Goal: Information Seeking & Learning: Learn about a topic

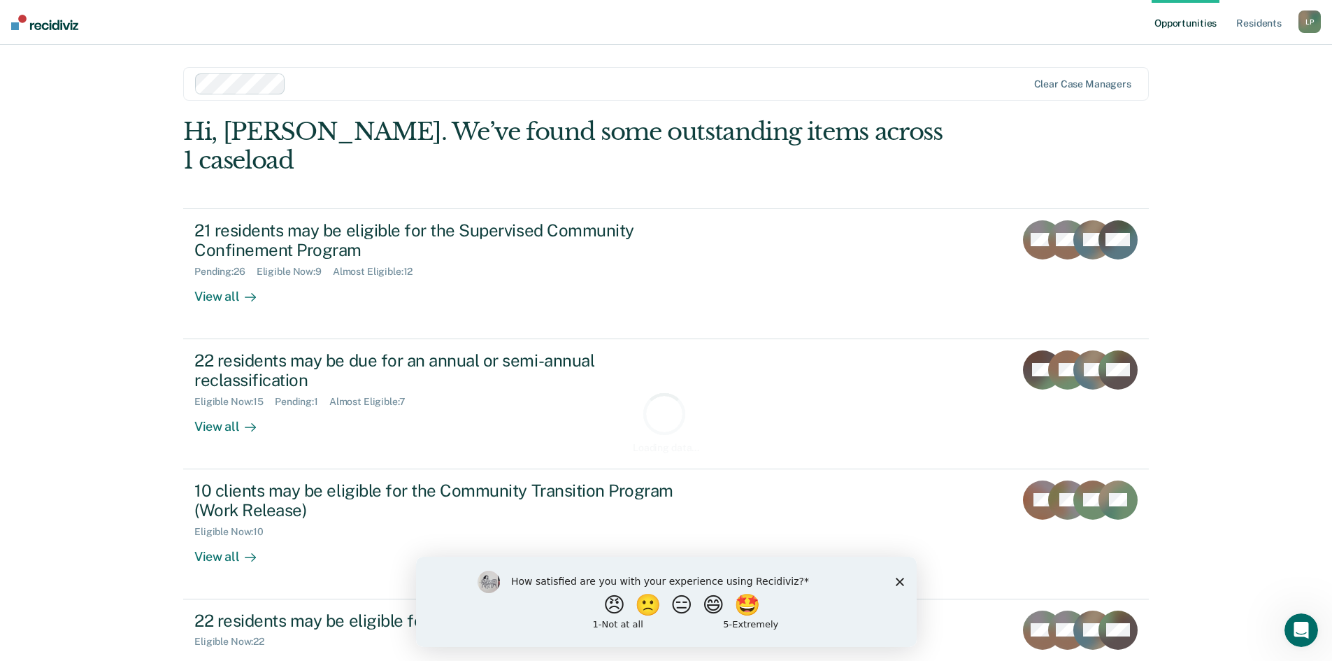
click at [904, 580] on div "How satisfied are you with your experience using Recidiviz? 😠 🙁 😑 😄 🤩 1 - Not a…" at bounding box center [665, 601] width 501 height 90
click at [898, 581] on polygon "Close survey" at bounding box center [899, 581] width 8 height 8
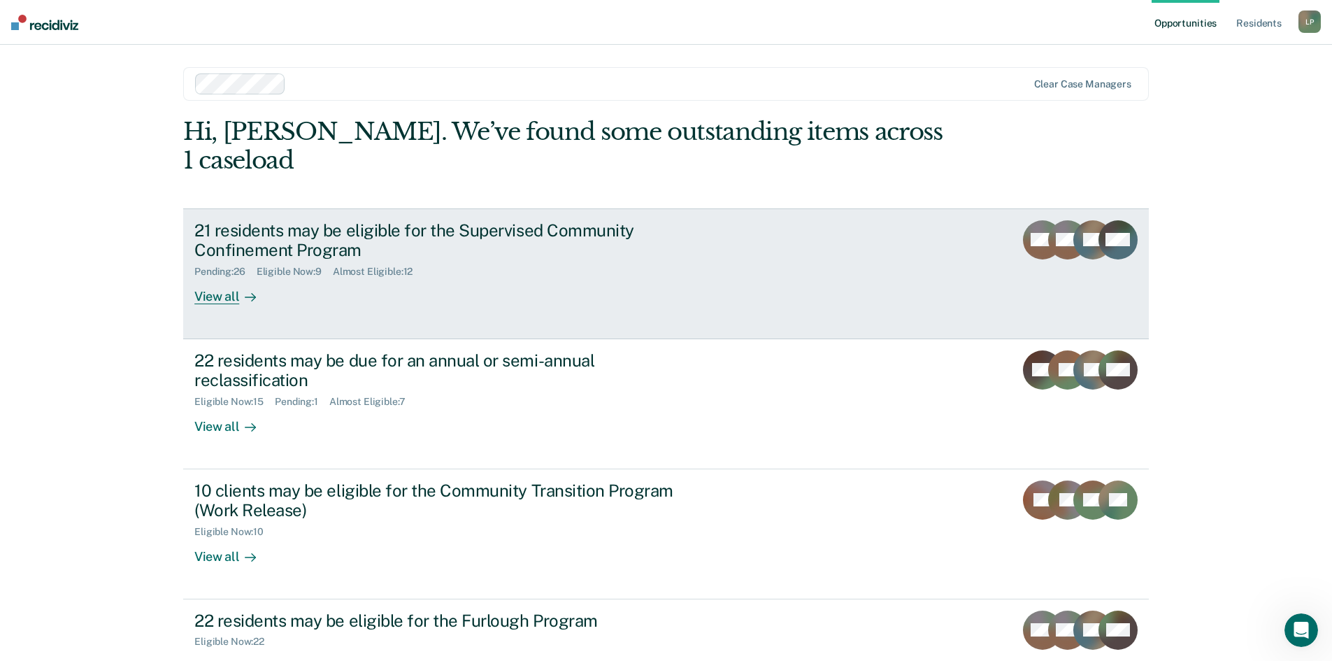
click at [348, 228] on div "21 residents may be eligible for the Supervised Community Confinement Program" at bounding box center [439, 240] width 491 height 41
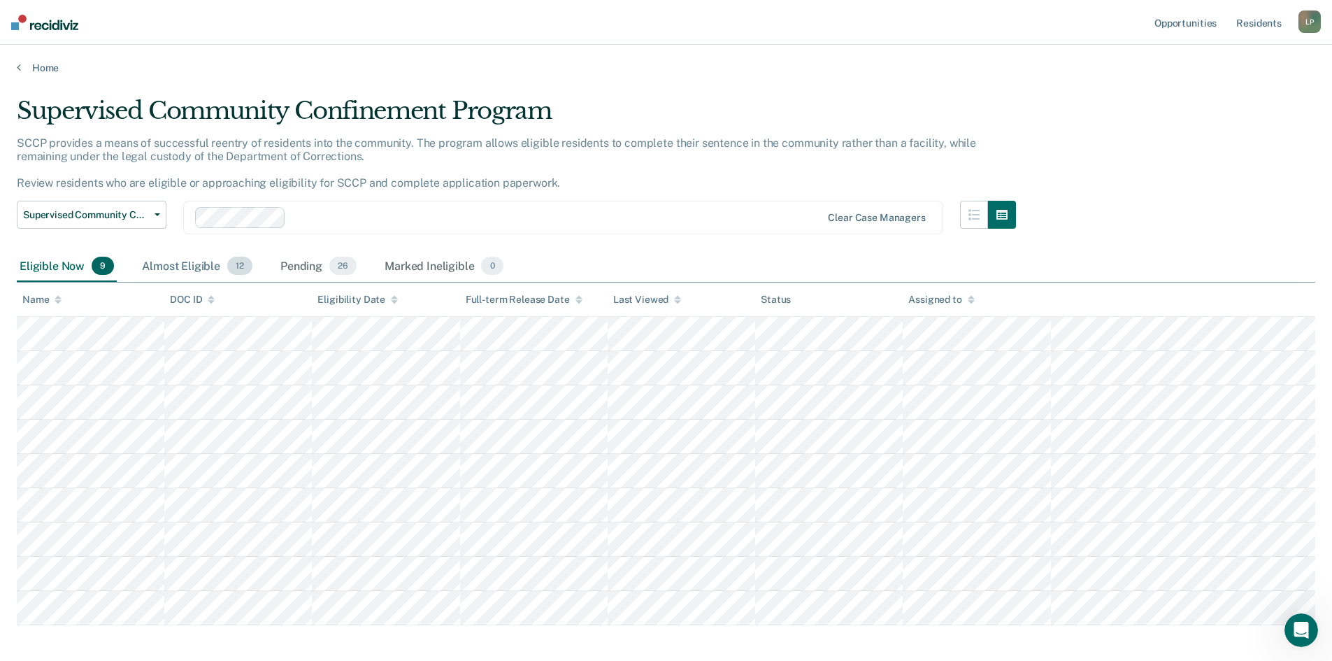
click at [173, 264] on div "Almost Eligible 12" at bounding box center [197, 266] width 116 height 31
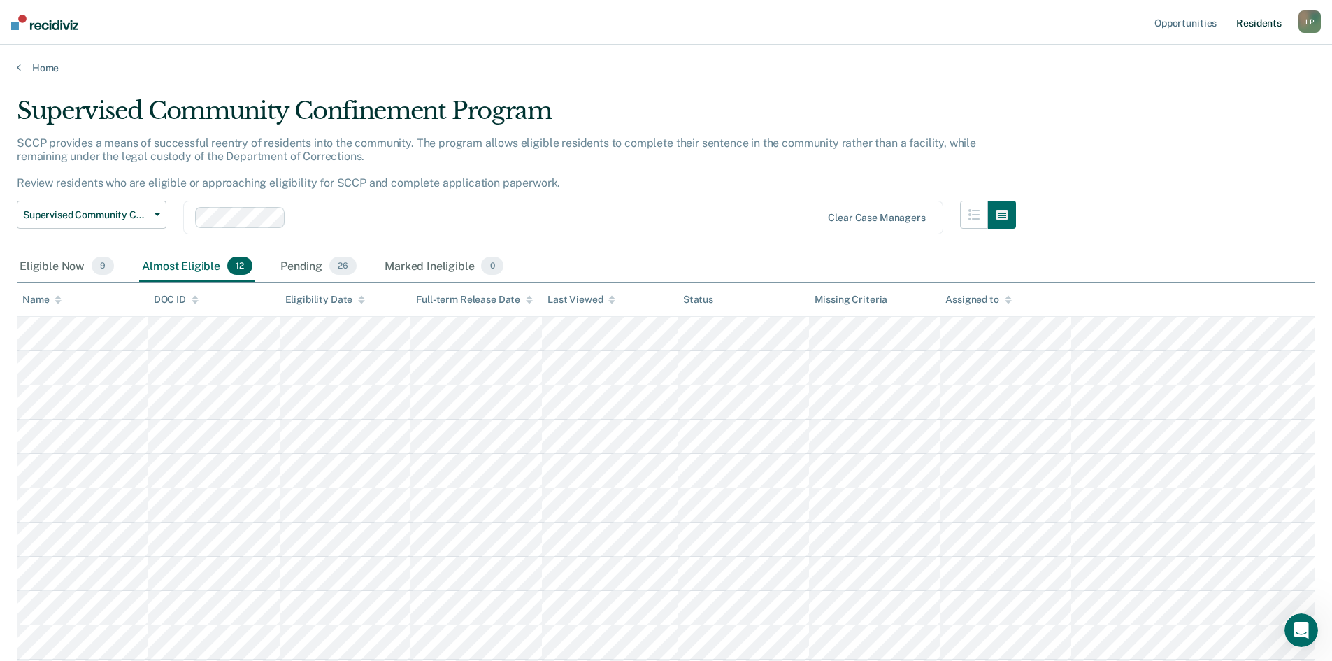
click at [1277, 20] on link "Resident s" at bounding box center [1259, 22] width 51 height 45
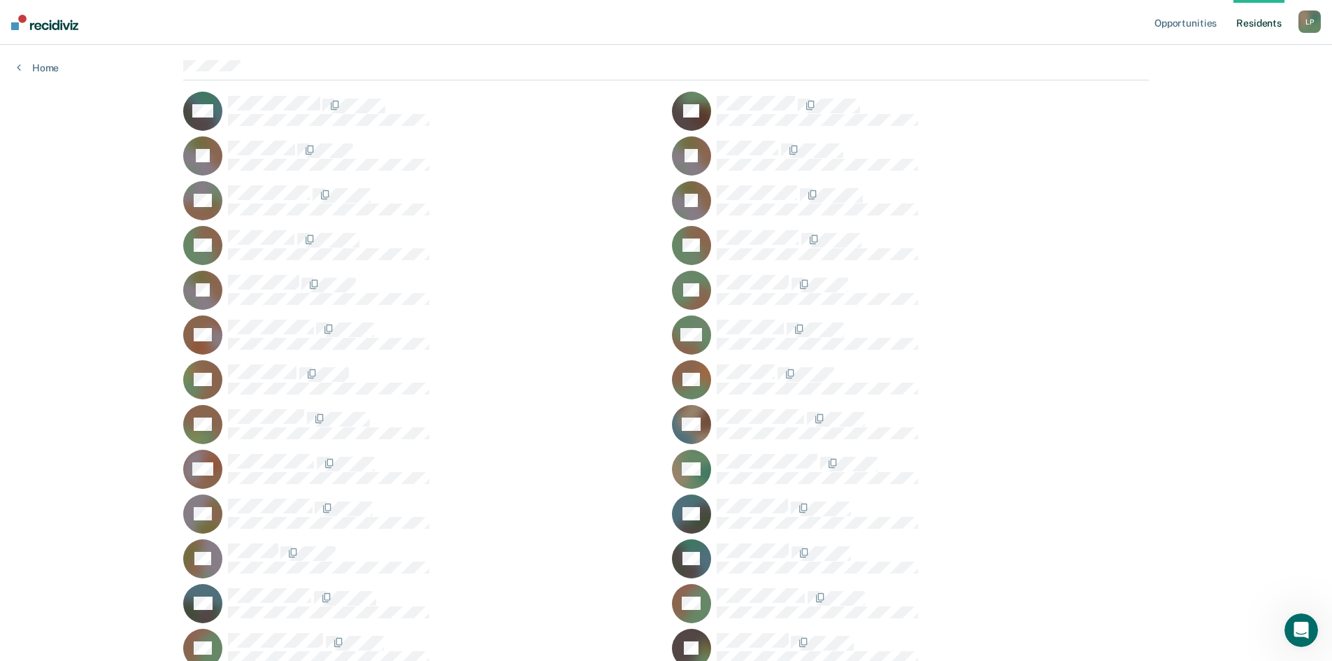
scroll to position [91, 0]
